Goal: Task Accomplishment & Management: Manage account settings

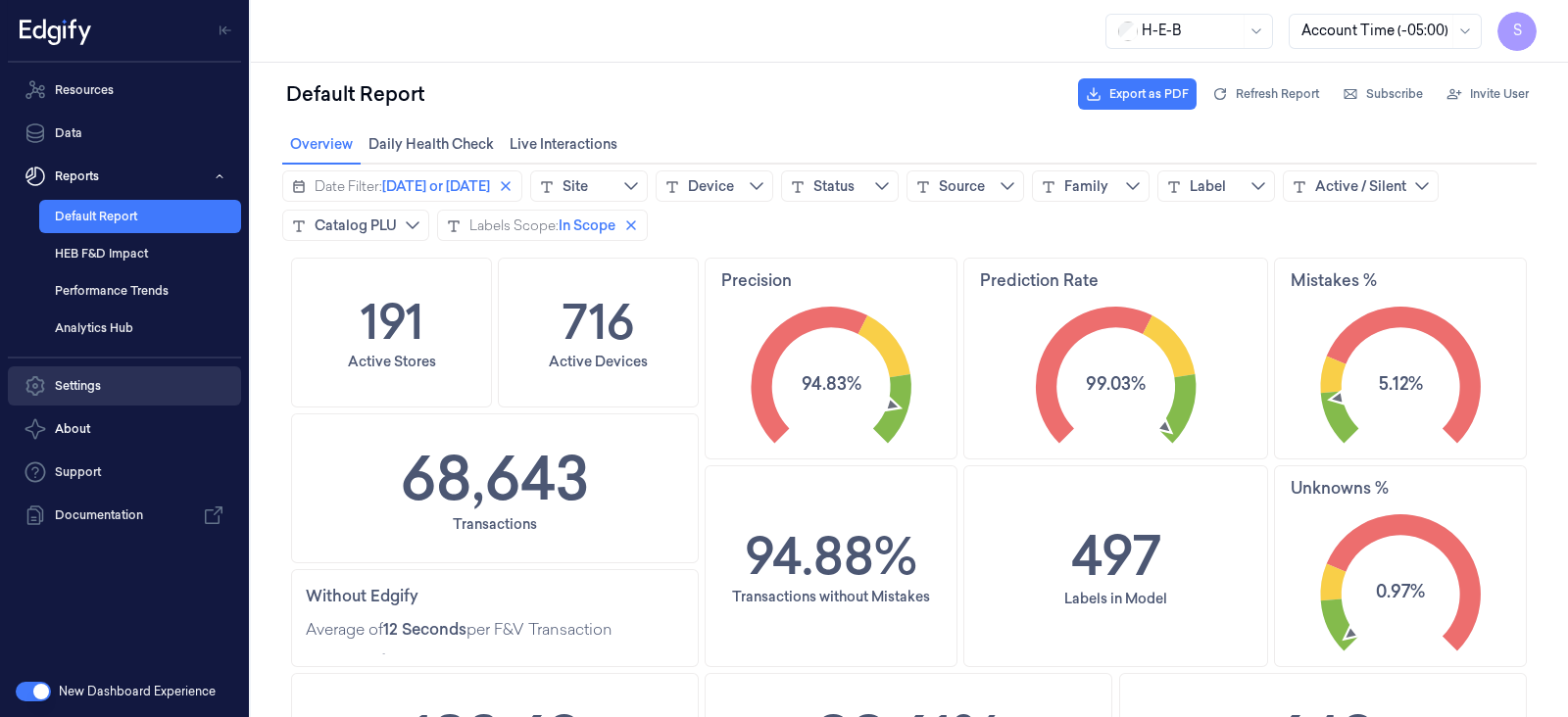
click at [83, 382] on link "Settings" at bounding box center [125, 385] width 233 height 39
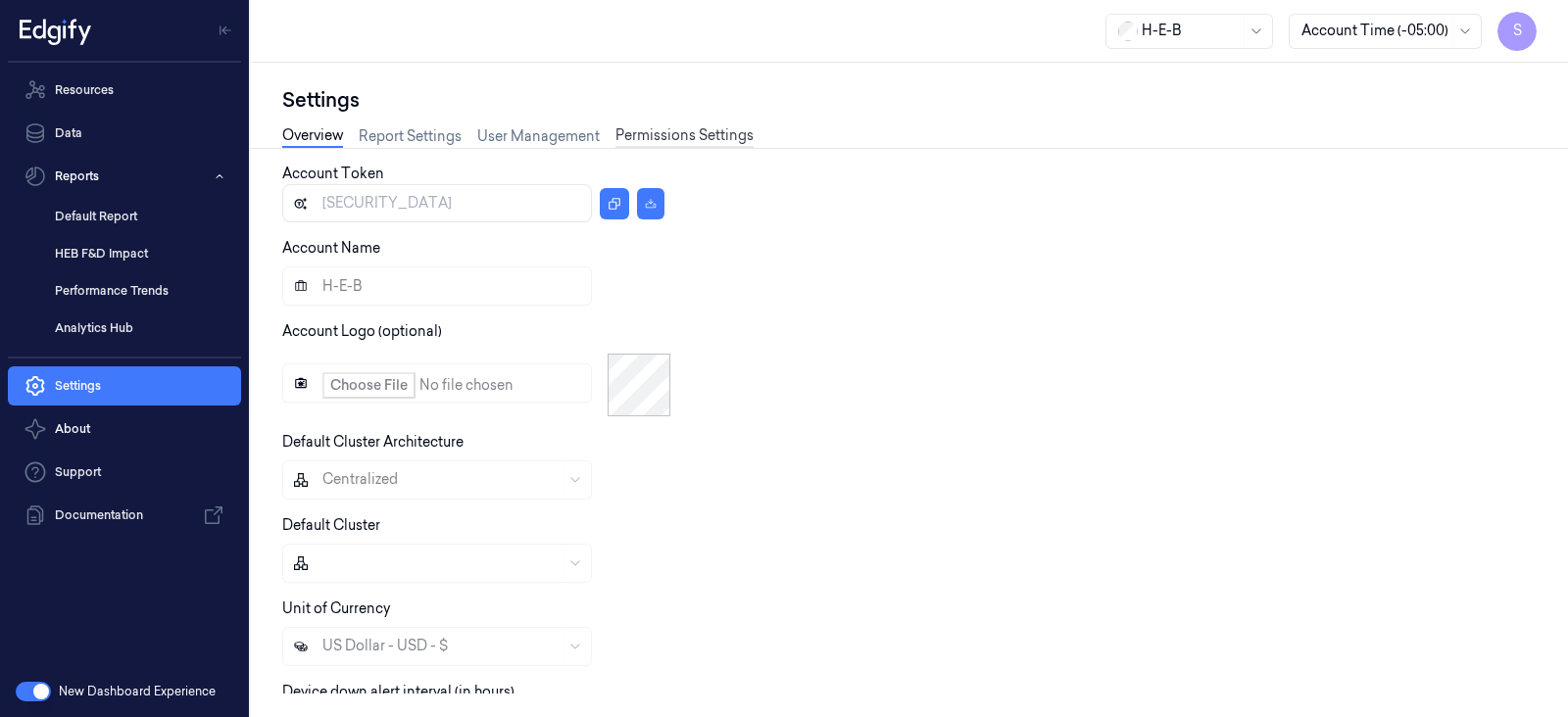
click at [665, 137] on link "Permissions Settings" at bounding box center [684, 137] width 138 height 23
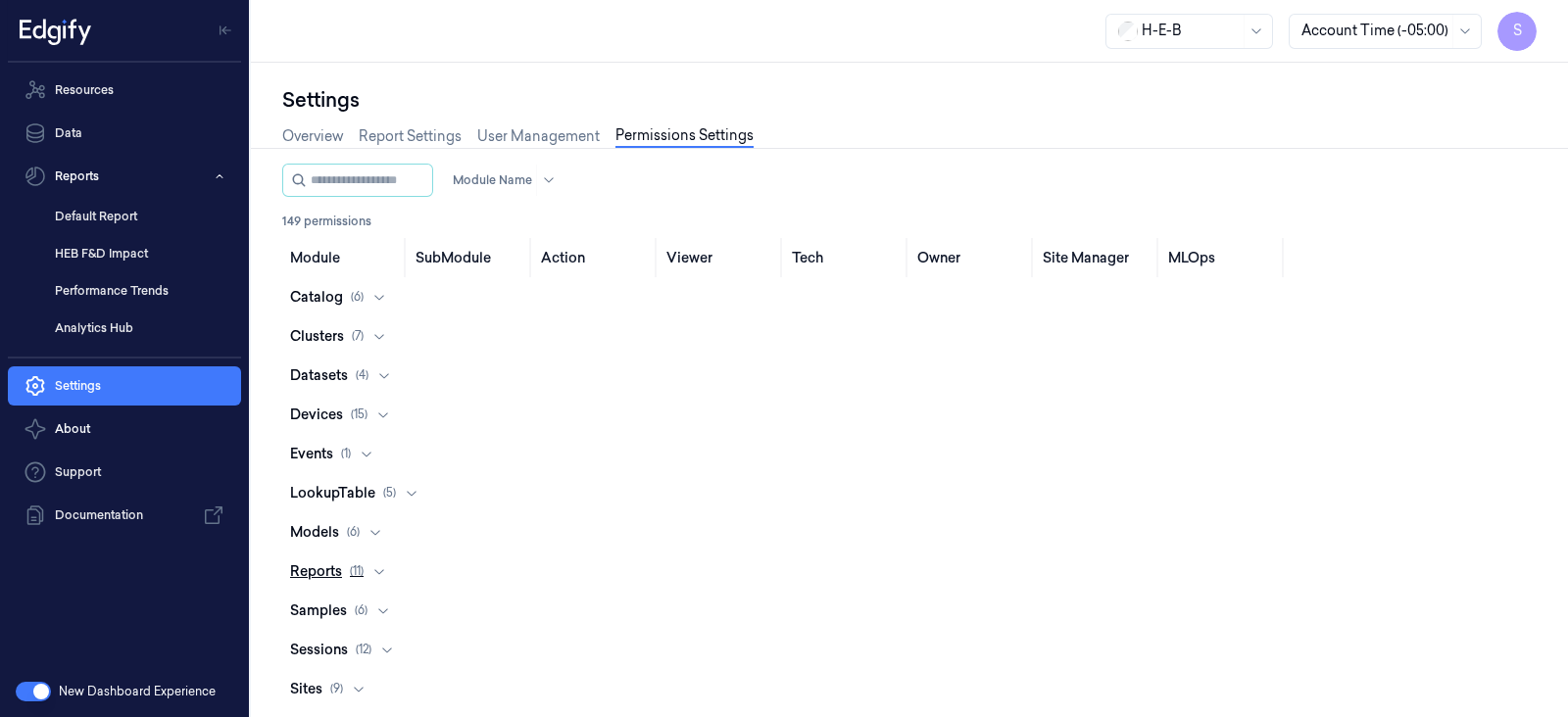
click at [378, 574] on icon at bounding box center [379, 571] width 16 height 16
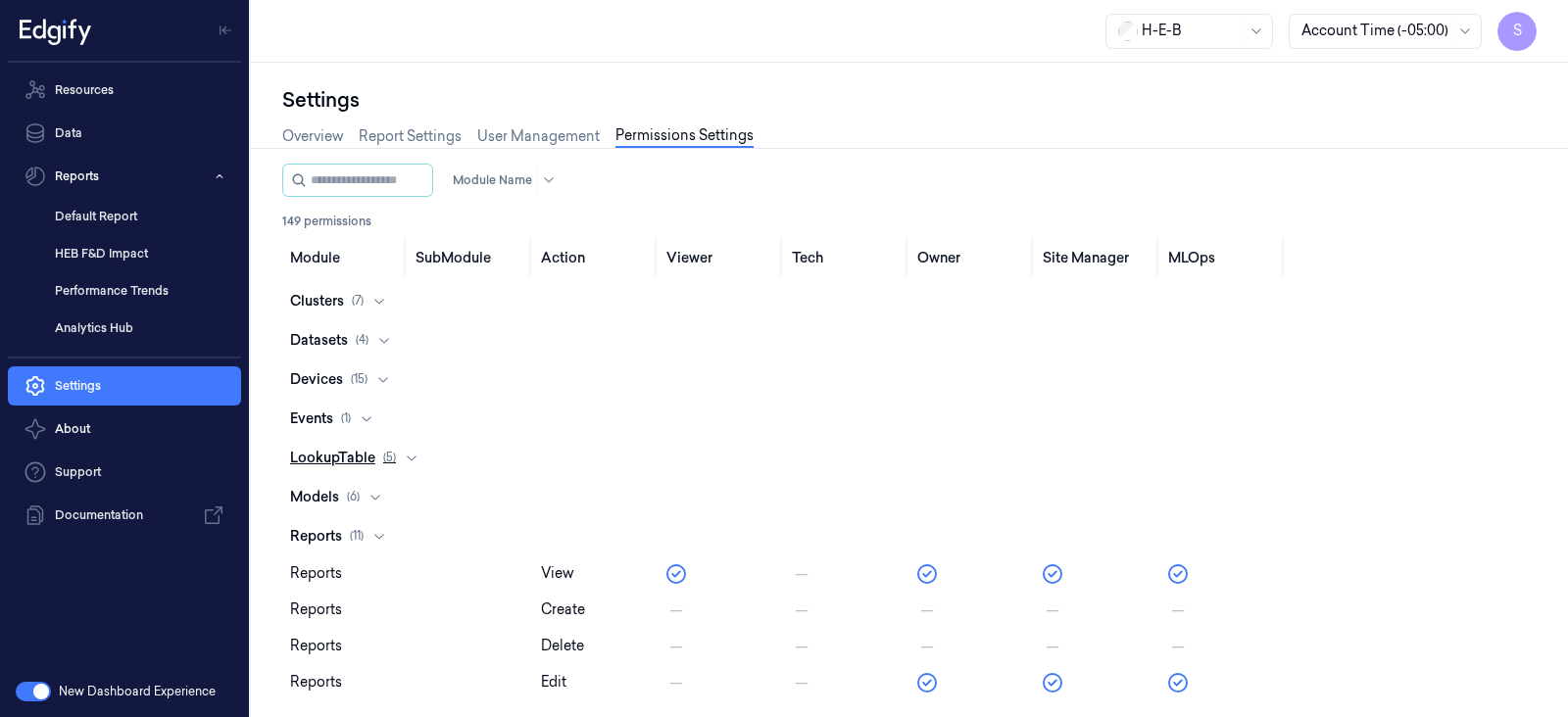
scroll to position [19, 0]
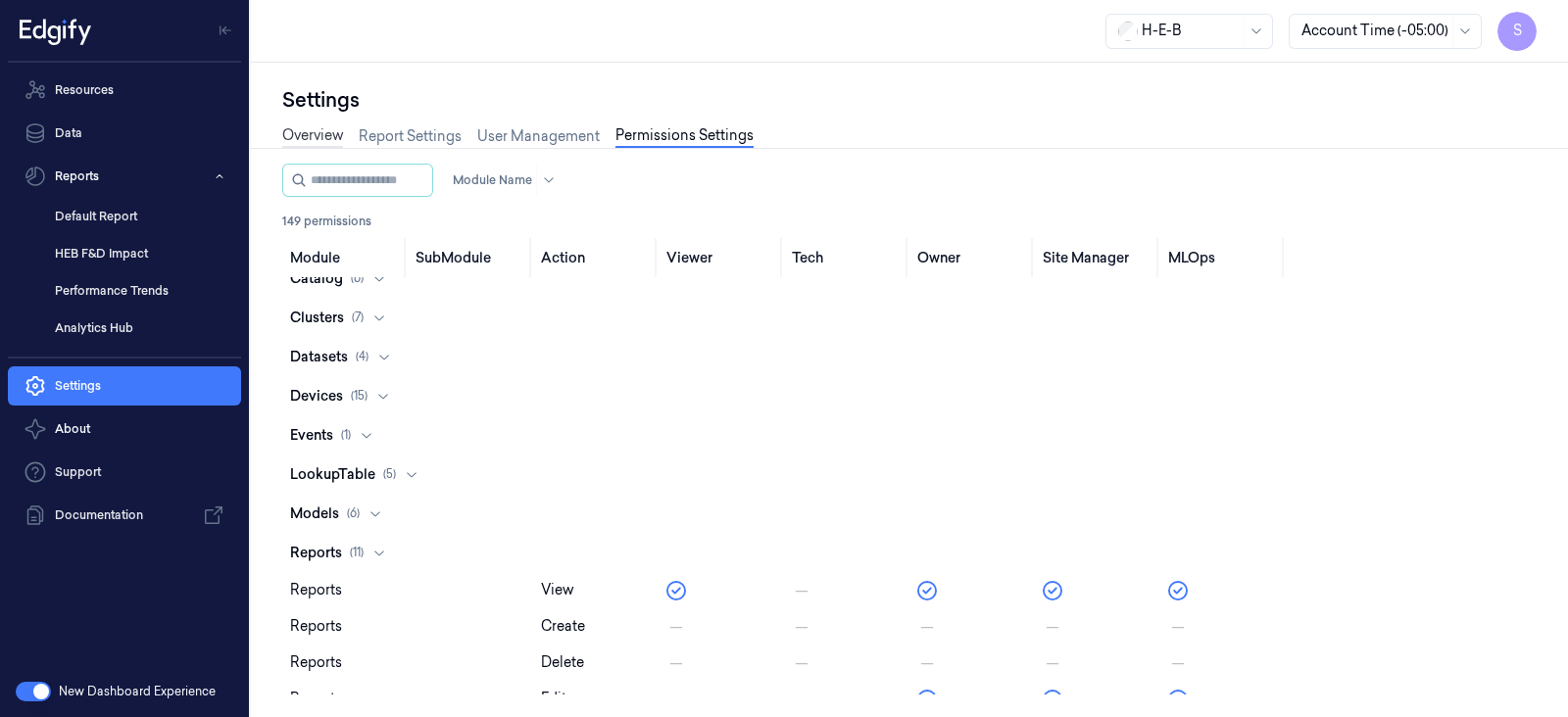
click at [312, 130] on link "Overview" at bounding box center [312, 137] width 61 height 23
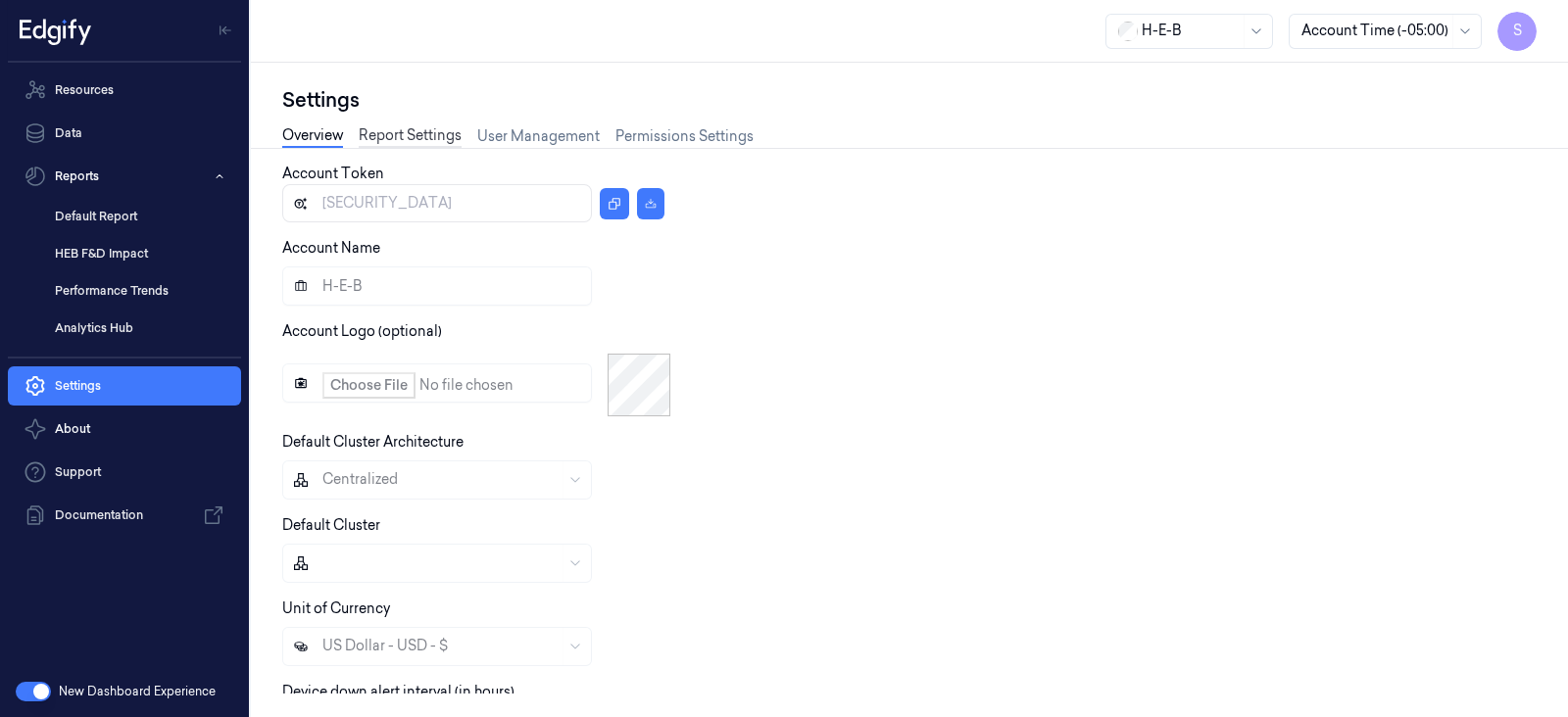
click at [422, 135] on link "Report Settings" at bounding box center [409, 137] width 103 height 23
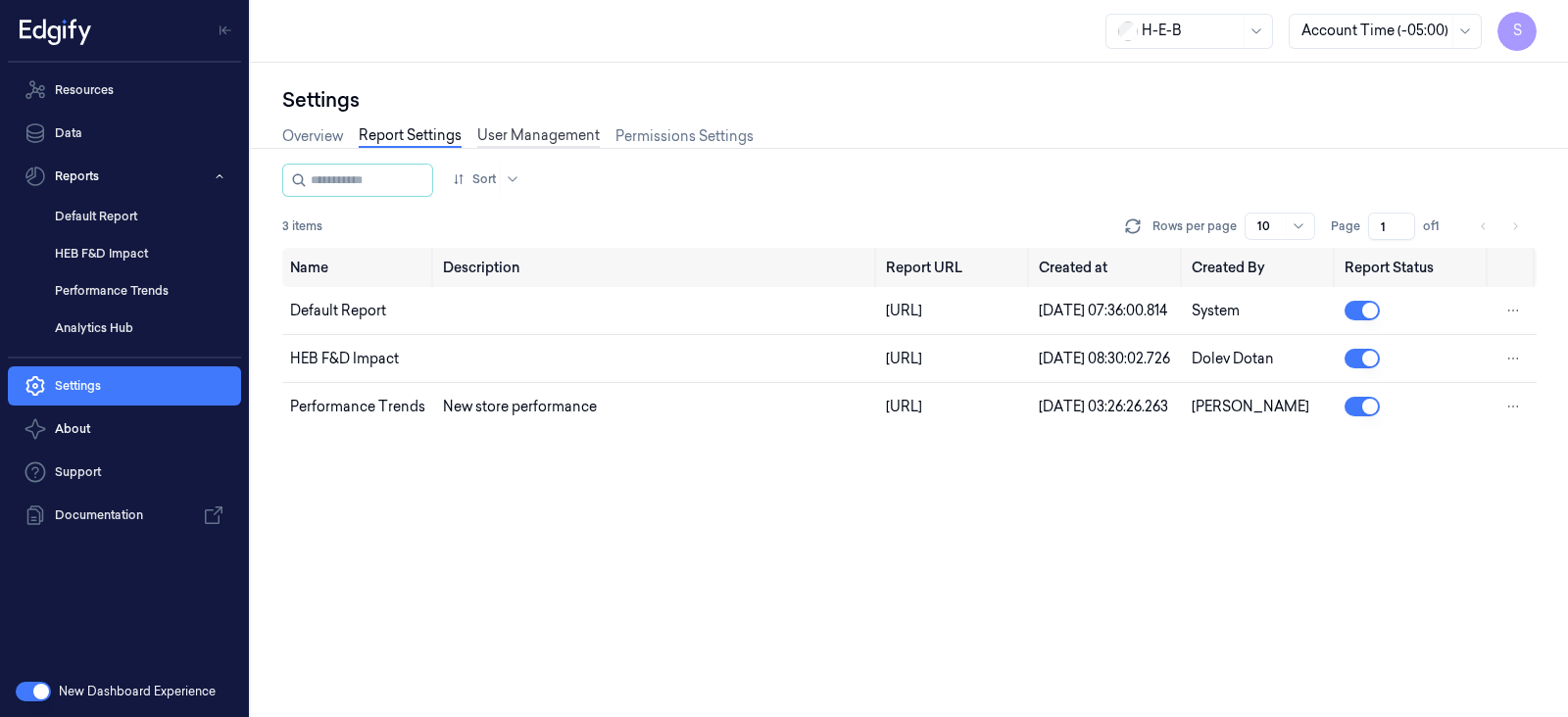
click at [558, 136] on link "User Management" at bounding box center [538, 137] width 123 height 23
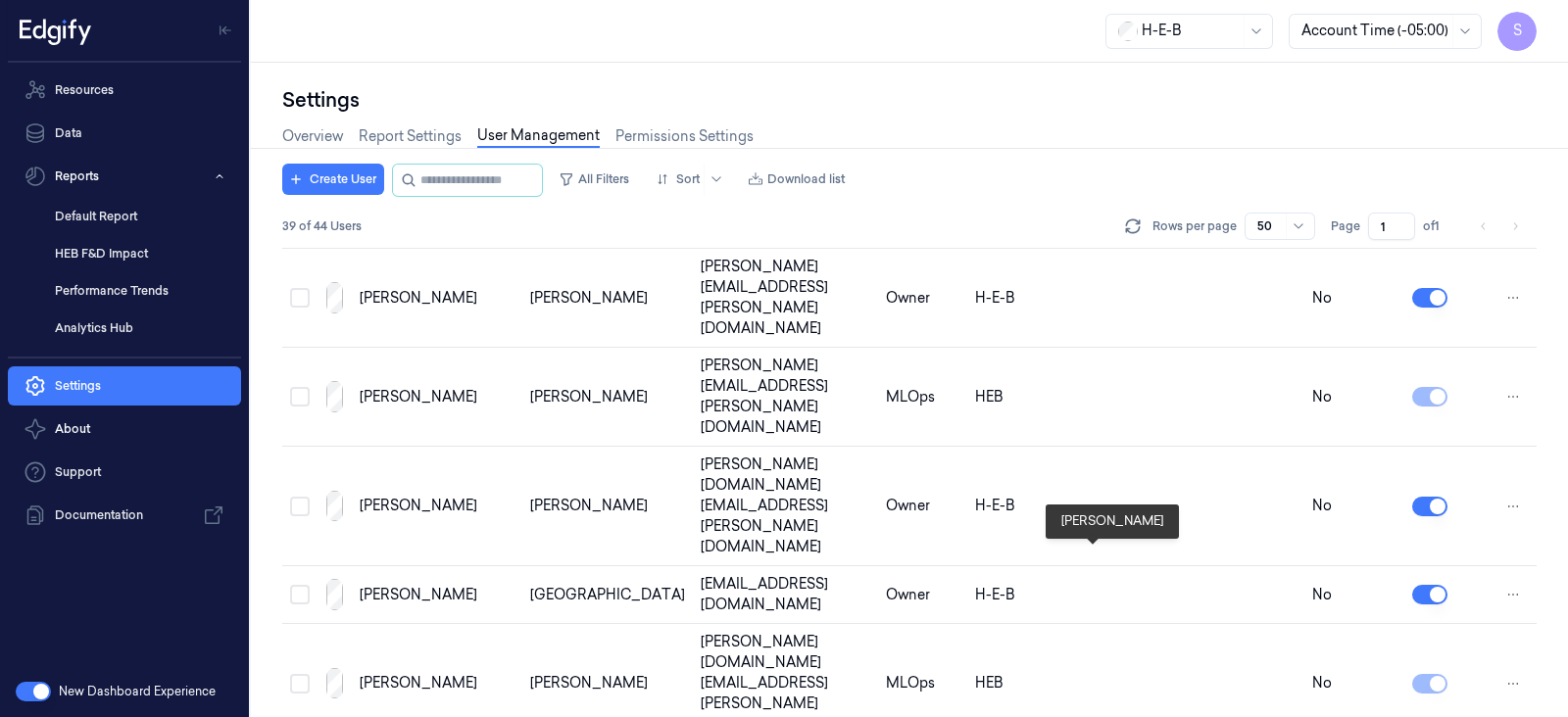
scroll to position [1658, 0]
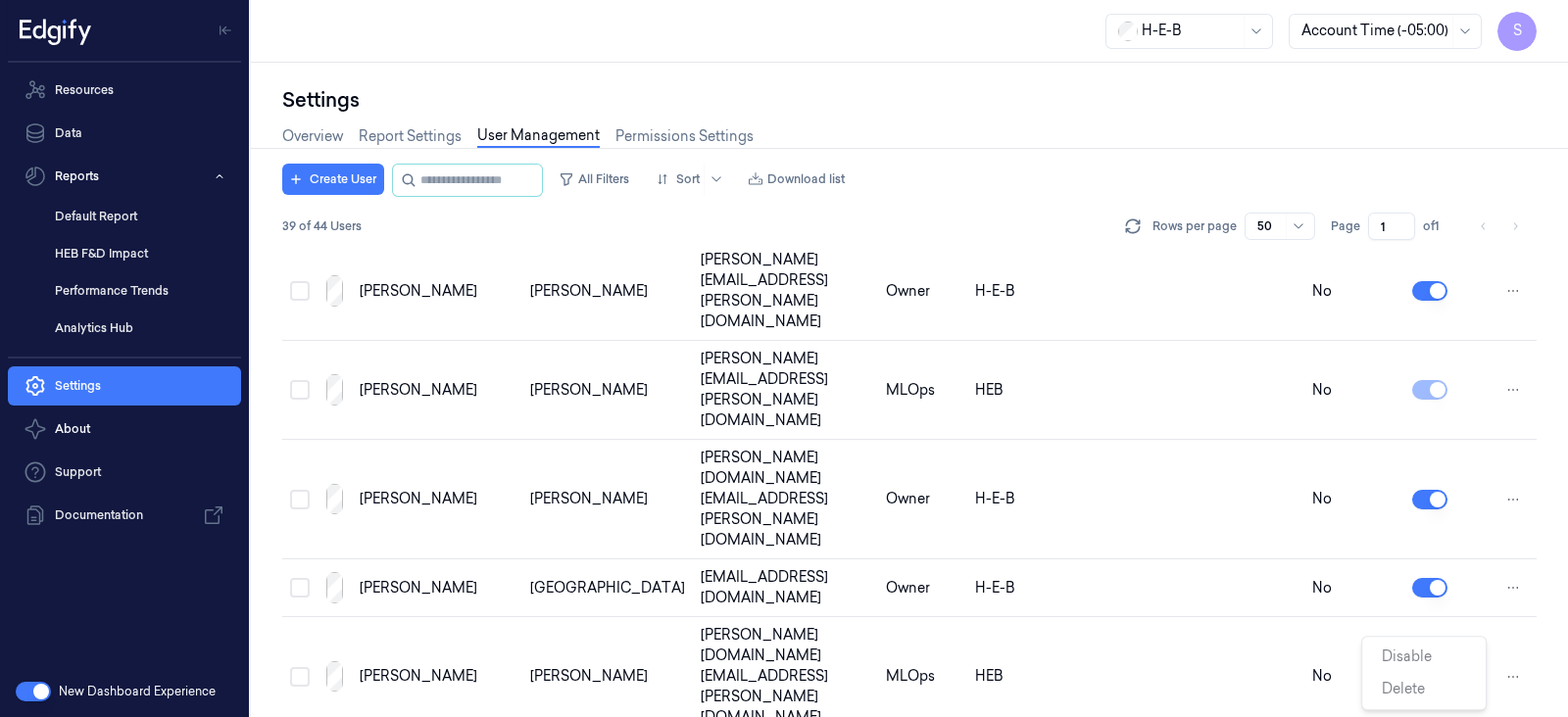
click at [1512, 669] on html "S Resources Data Reports Default Report HEB F&D Impact Performance Trends Analy…" at bounding box center [784, 358] width 1568 height 717
click at [1477, 555] on html "S Resources Data Reports Default Report HEB F&D Impact Performance Trends Analy…" at bounding box center [784, 358] width 1568 height 717
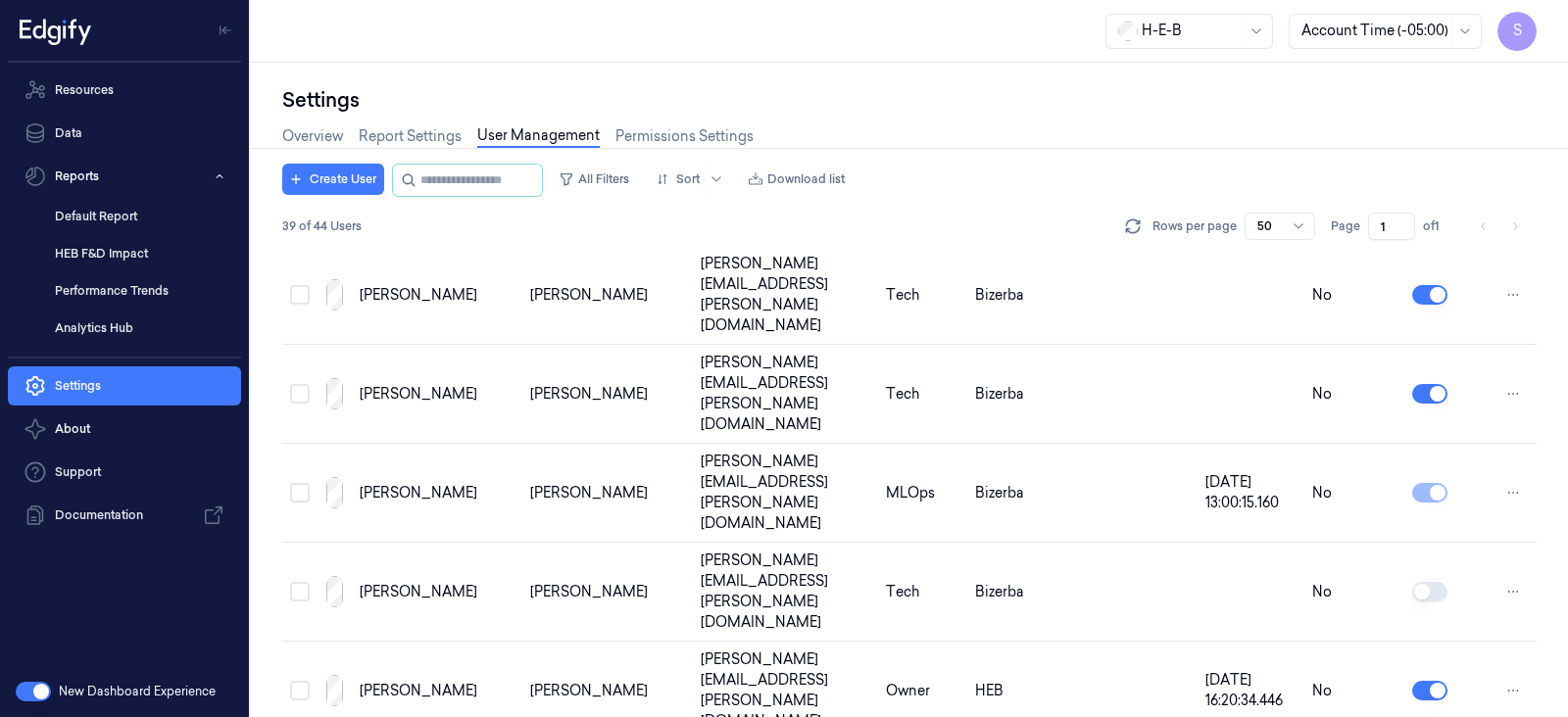
scroll to position [0, 0]
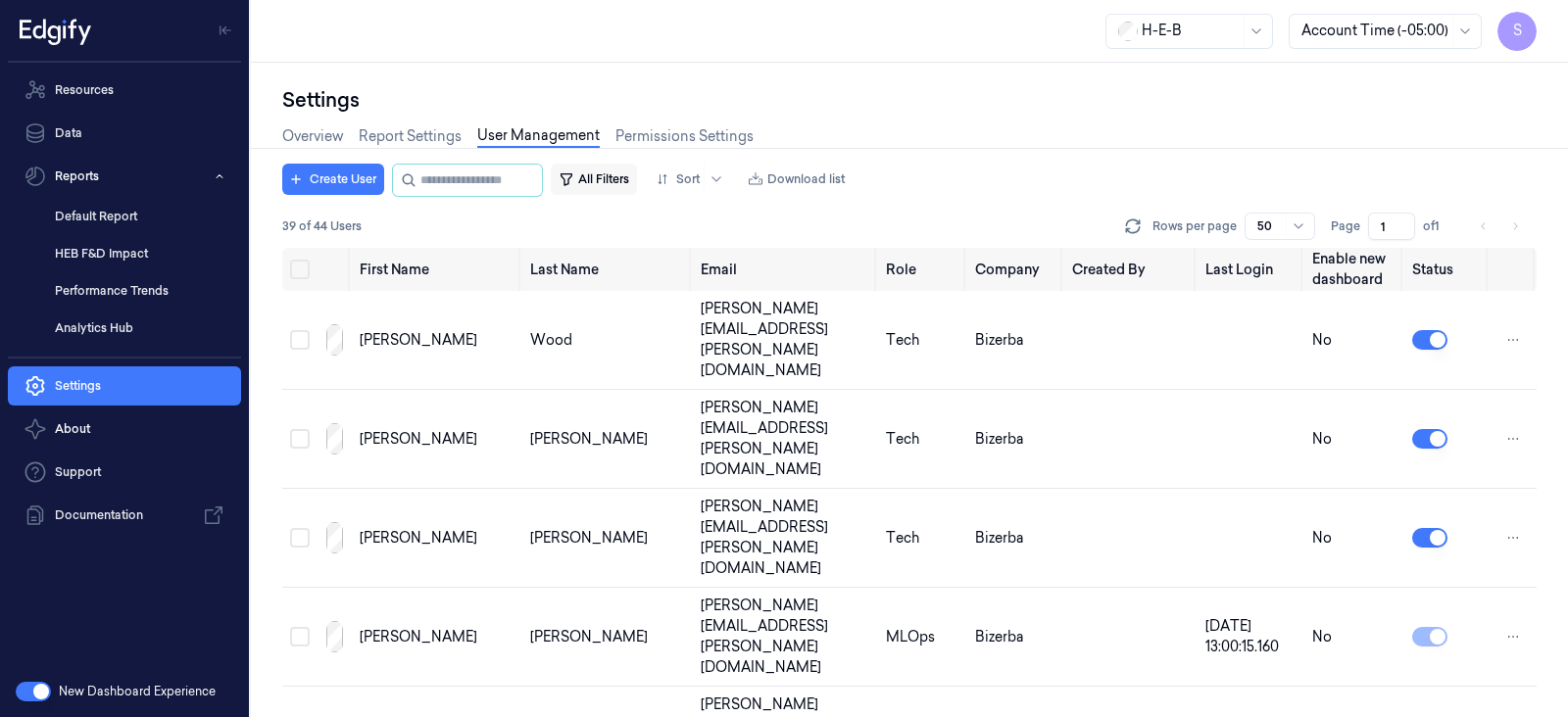
click at [619, 179] on button "All Filters" at bounding box center [593, 179] width 86 height 31
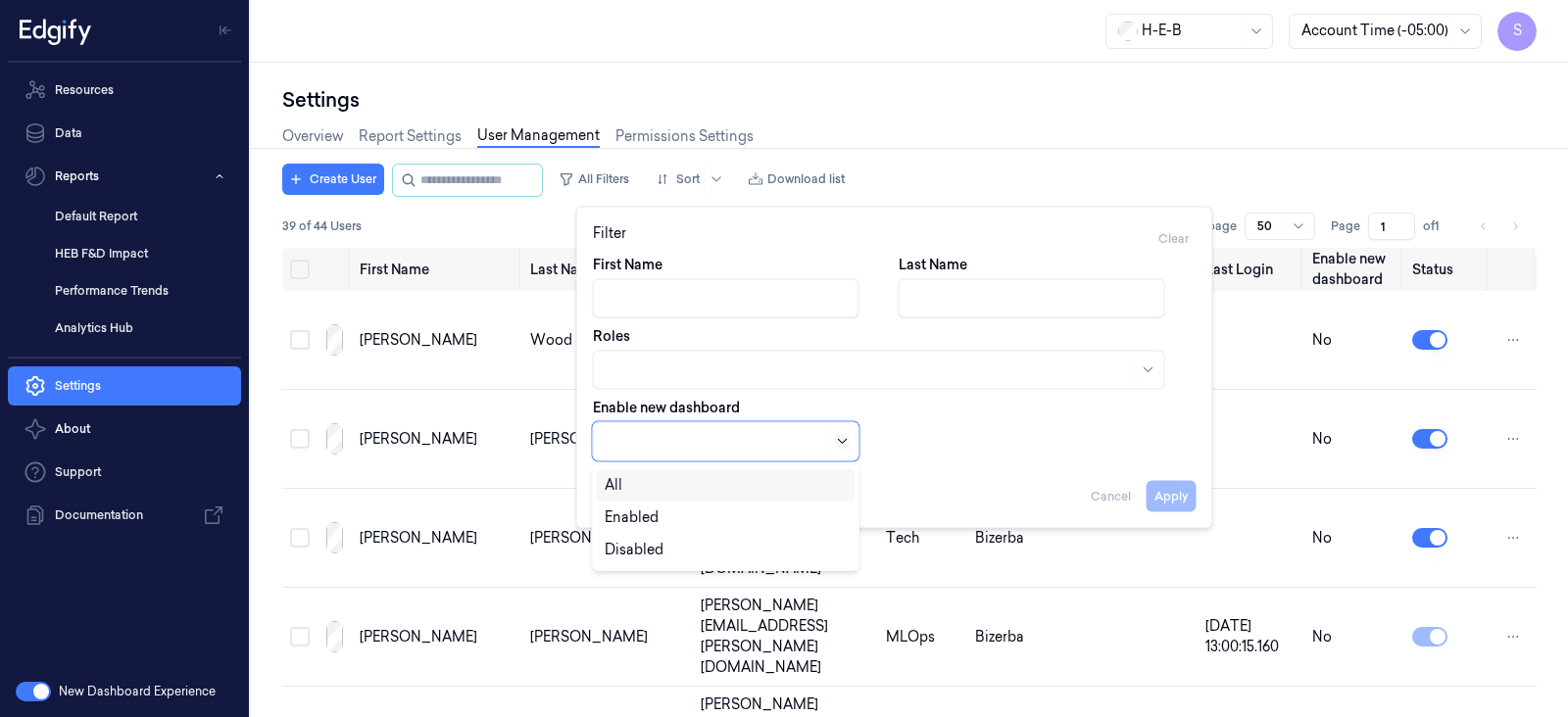
click at [838, 440] on icon at bounding box center [843, 442] width 16 height 16
click at [980, 439] on div "First Name Last Name Roles Enable new dashboard 3 results available. Use Up and…" at bounding box center [894, 357] width 603 height 206
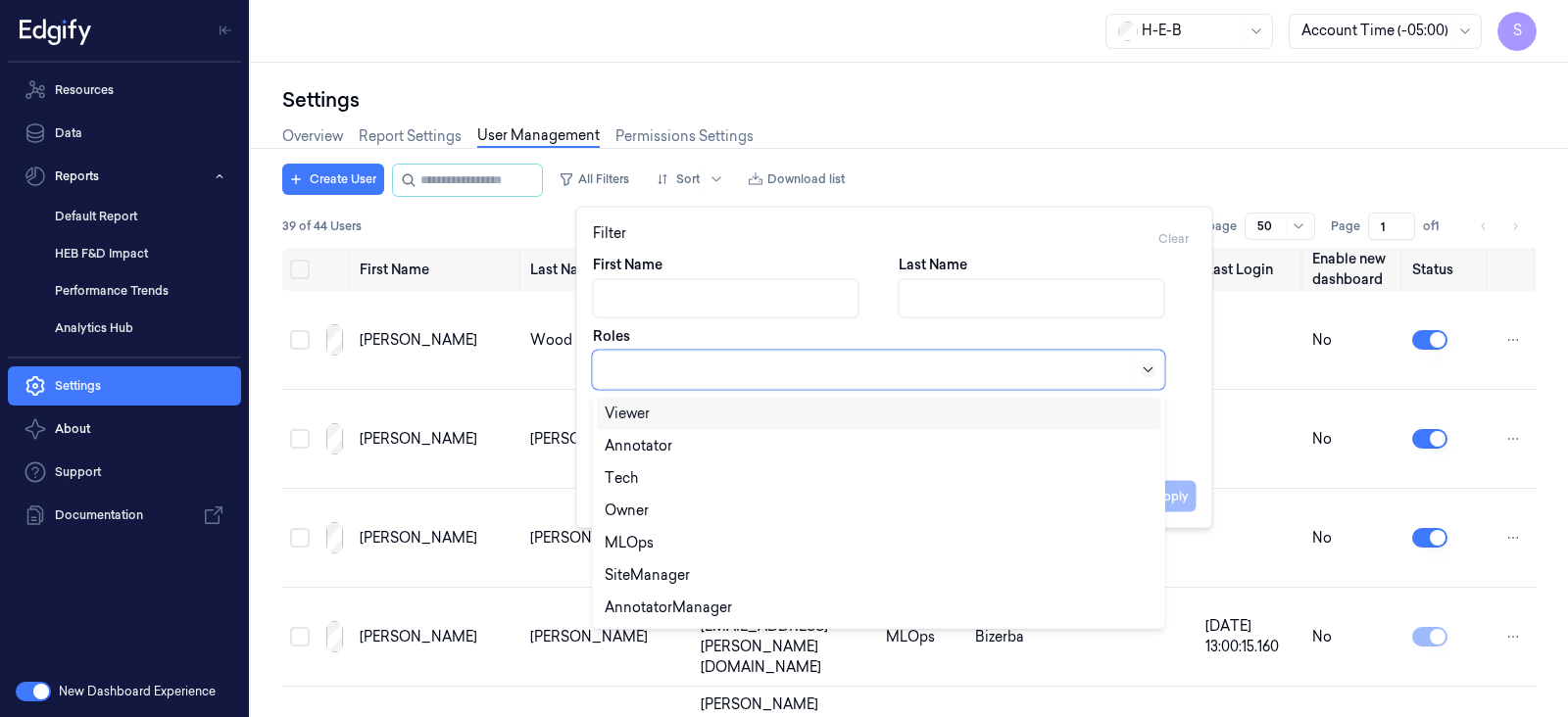
click at [1149, 368] on icon at bounding box center [1148, 370] width 16 height 16
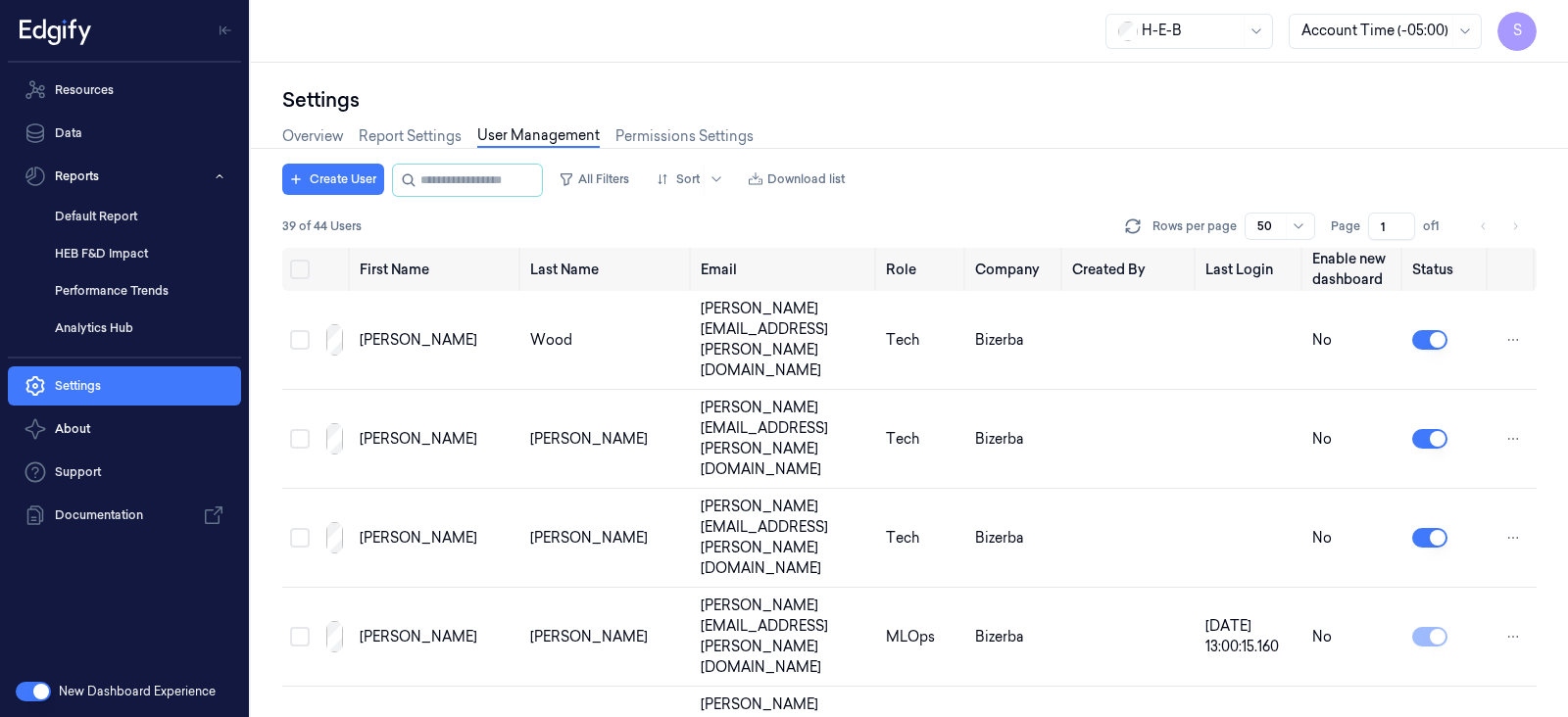
click at [1103, 174] on div "Create User All Filters Sort Download list" at bounding box center [909, 179] width 1254 height 33
click at [635, 185] on button "All Filters" at bounding box center [593, 179] width 86 height 31
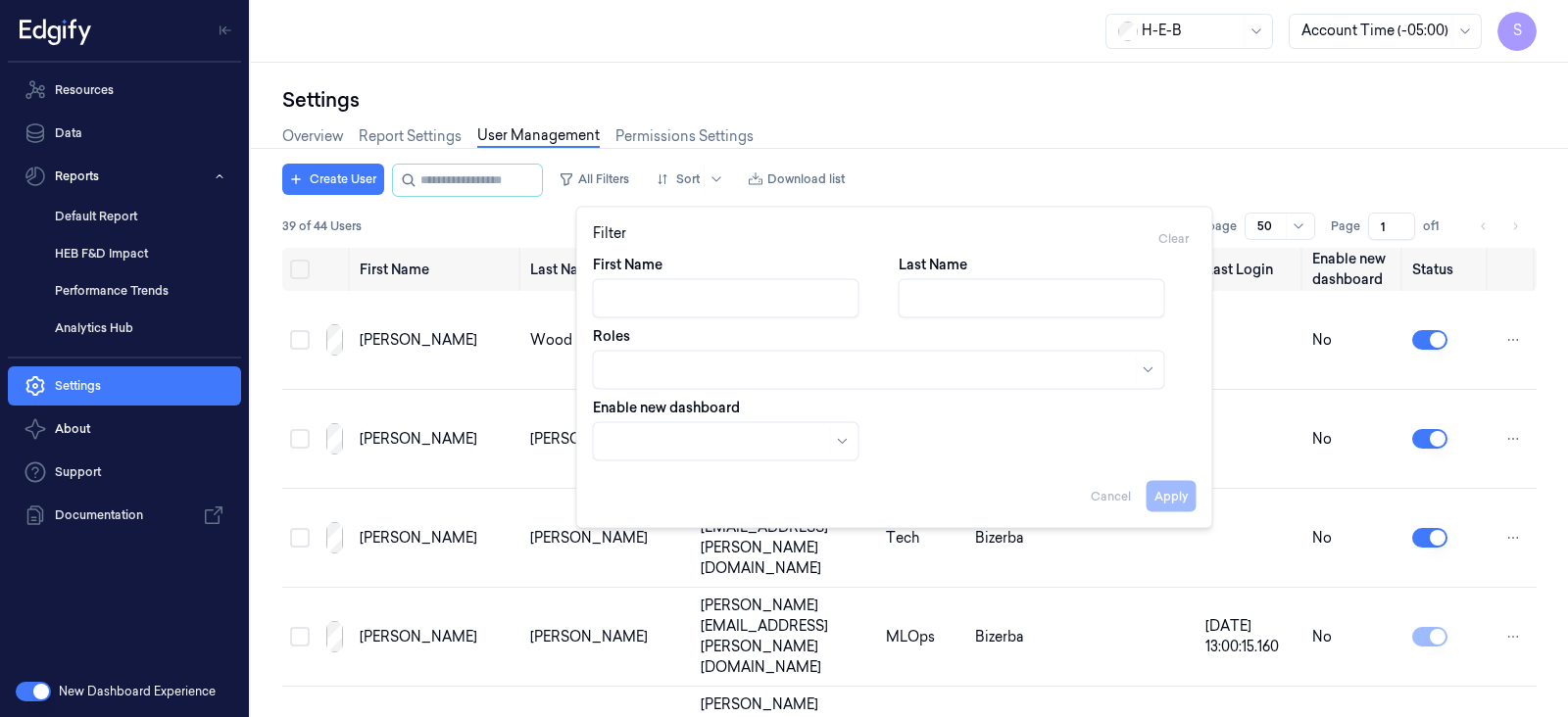
click at [946, 143] on div "Overview Report Settings User Management Permissions Settings" at bounding box center [909, 139] width 1254 height 50
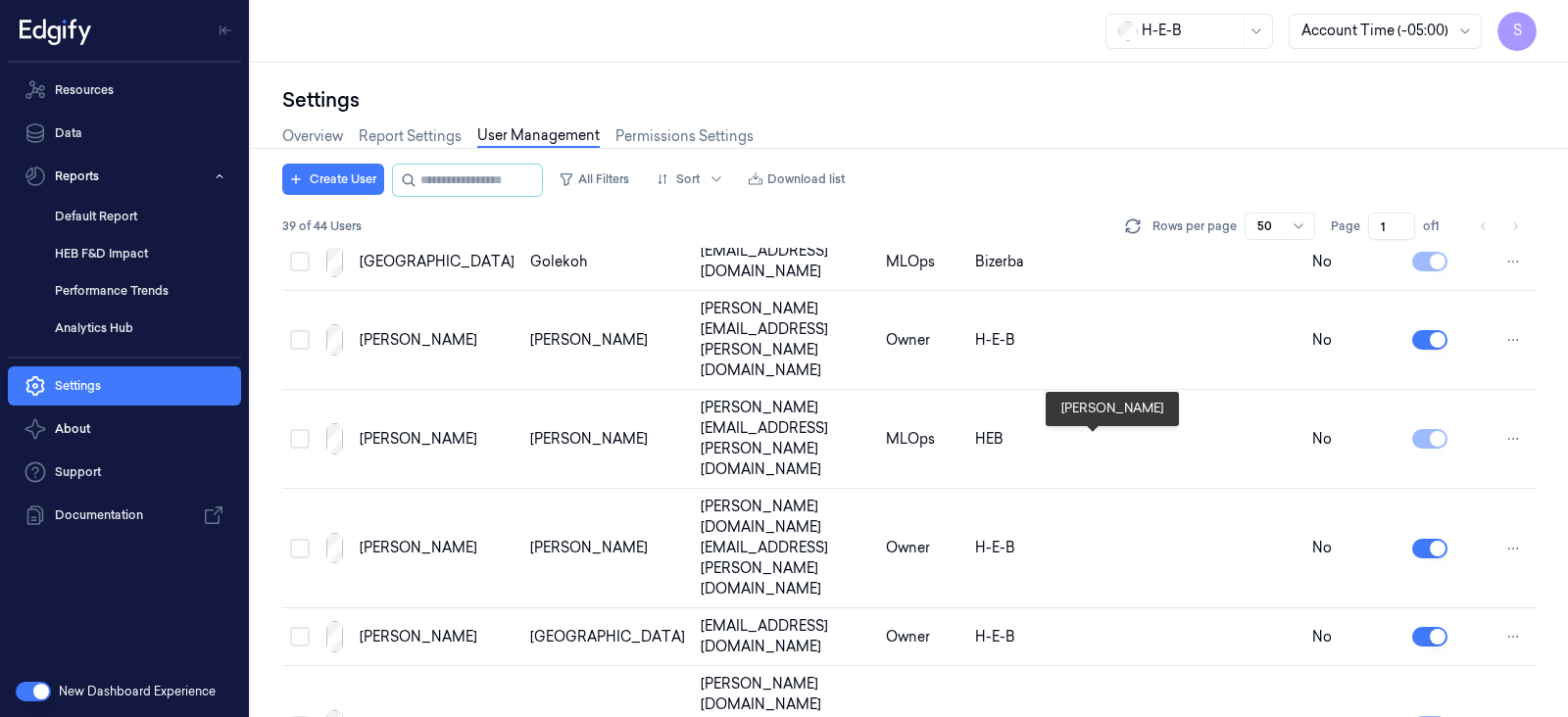
scroll to position [1658, 0]
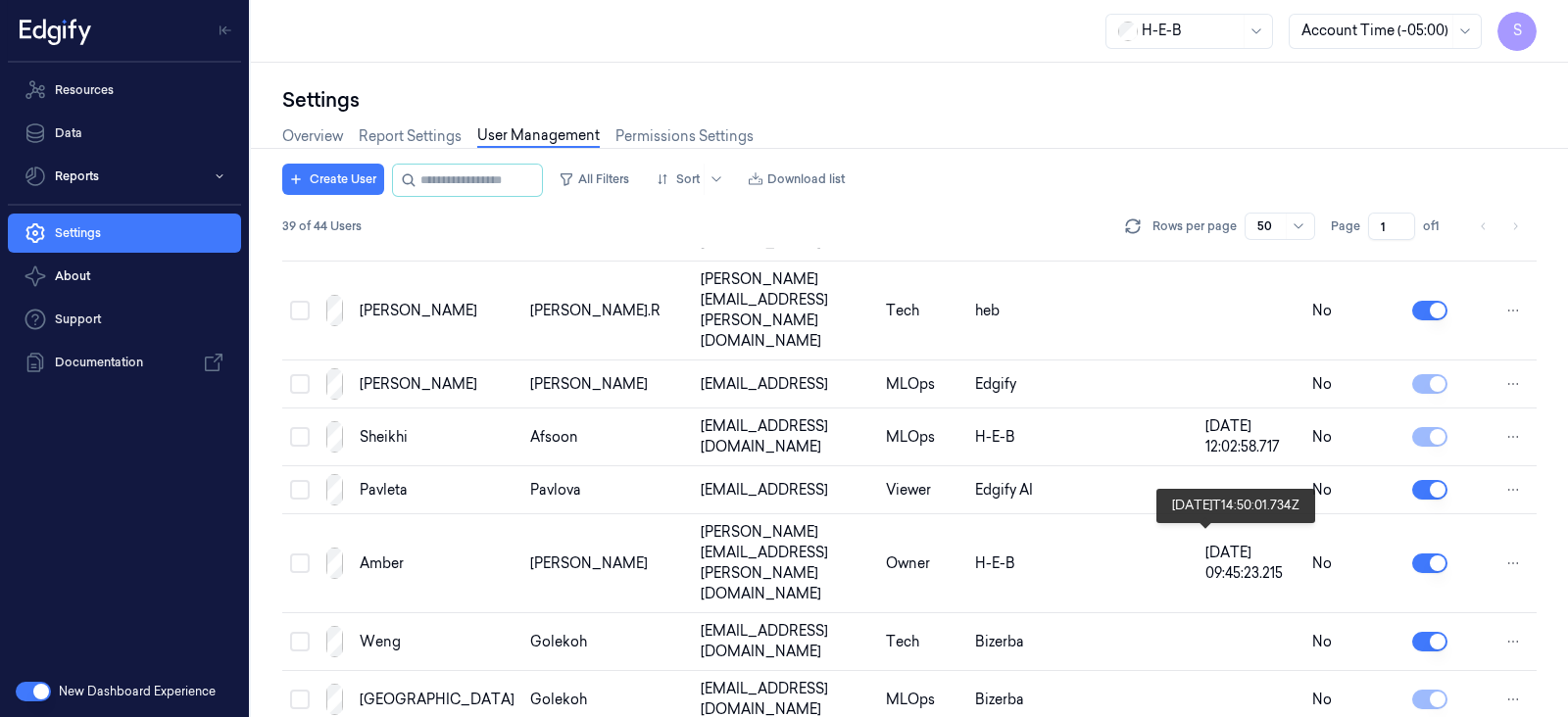
scroll to position [1658, 0]
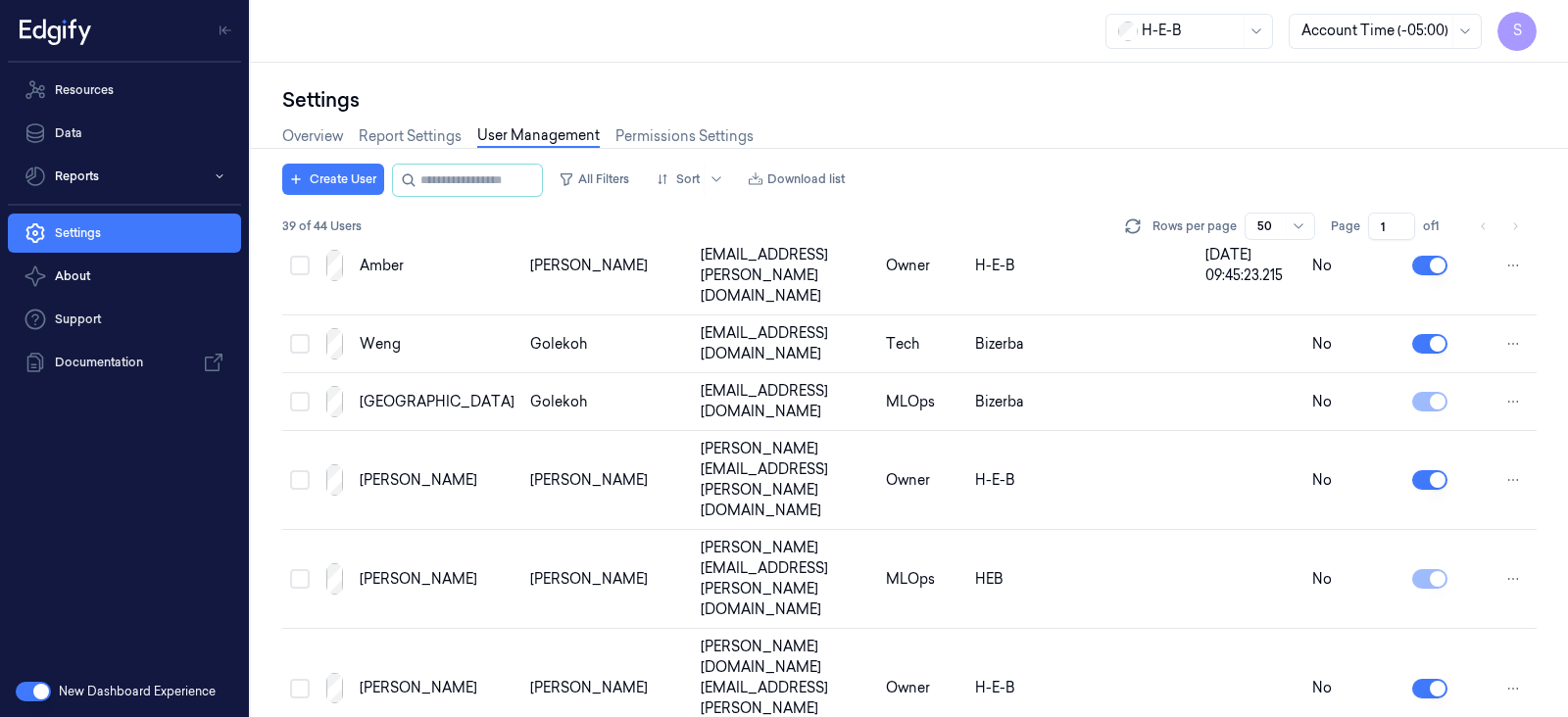
scroll to position [1658, 0]
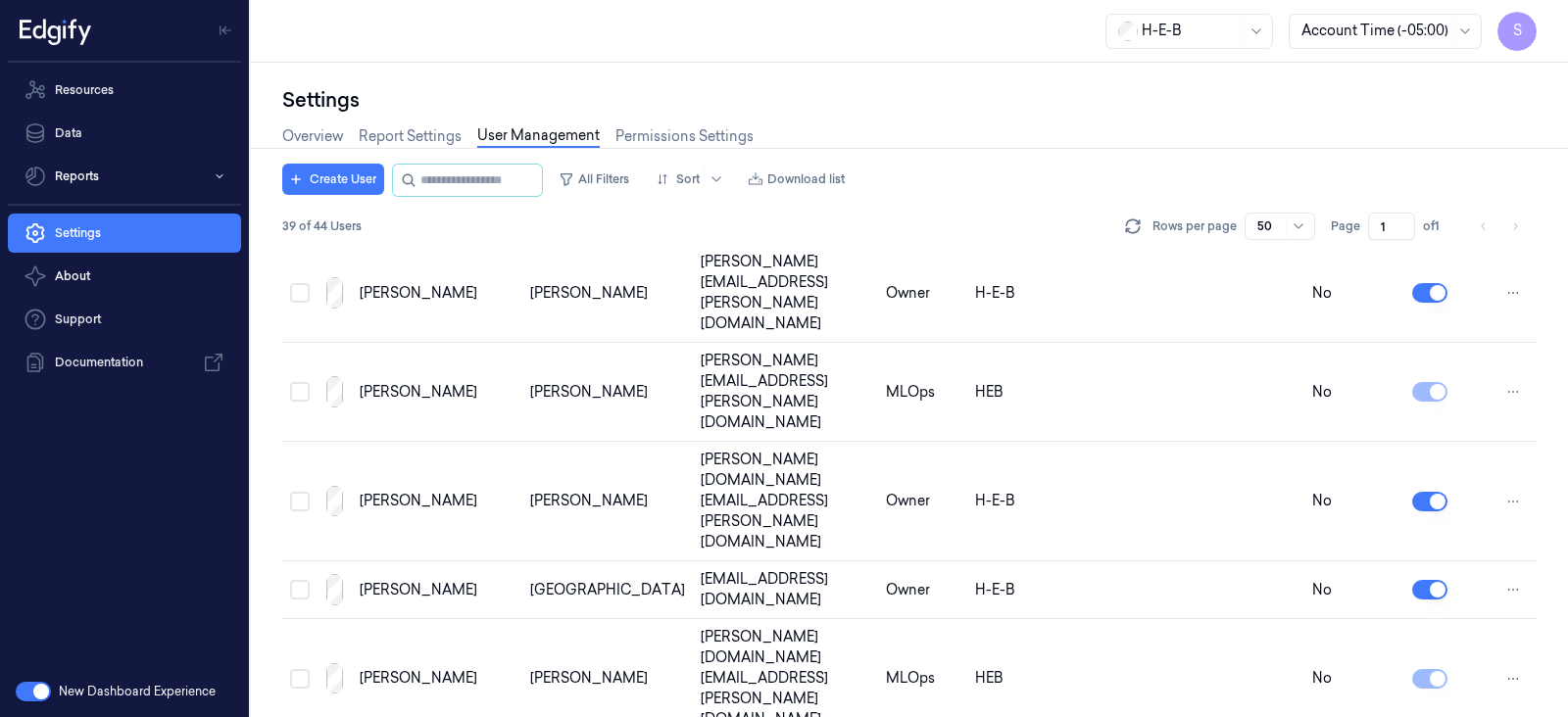
scroll to position [1658, 0]
click at [460, 180] on input "string" at bounding box center [479, 179] width 118 height 31
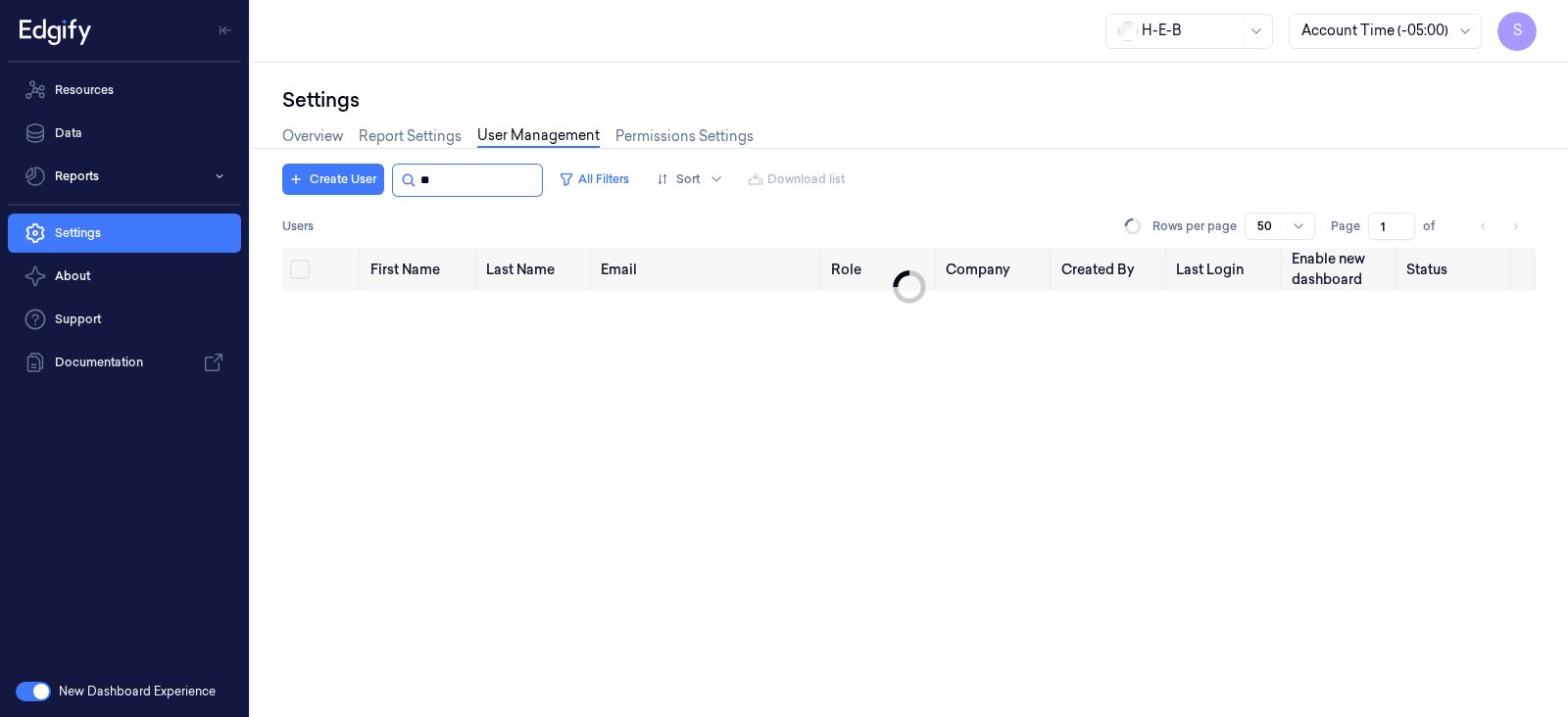
type input "*"
